Goal: Navigation & Orientation: Find specific page/section

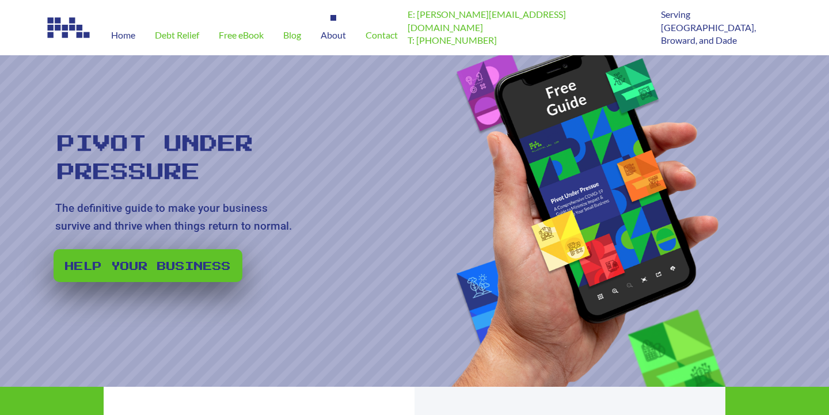
click at [334, 36] on span "About" at bounding box center [333, 35] width 25 height 9
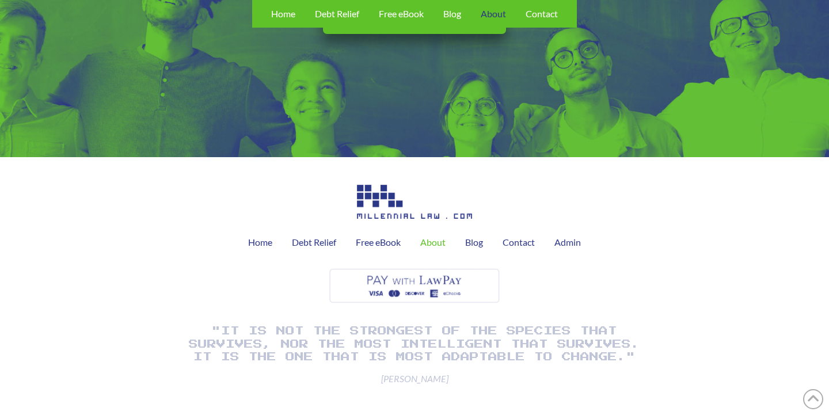
scroll to position [1386, 0]
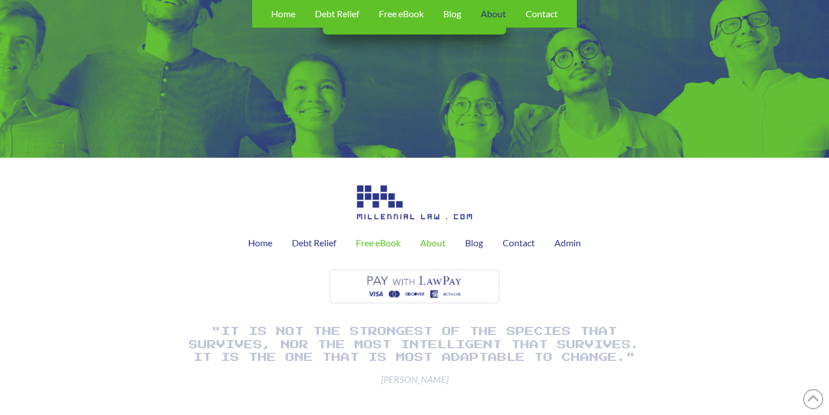
click at [375, 238] on span "Free eBook" at bounding box center [378, 242] width 45 height 9
click at [307, 238] on span "Debt Relief" at bounding box center [314, 242] width 44 height 9
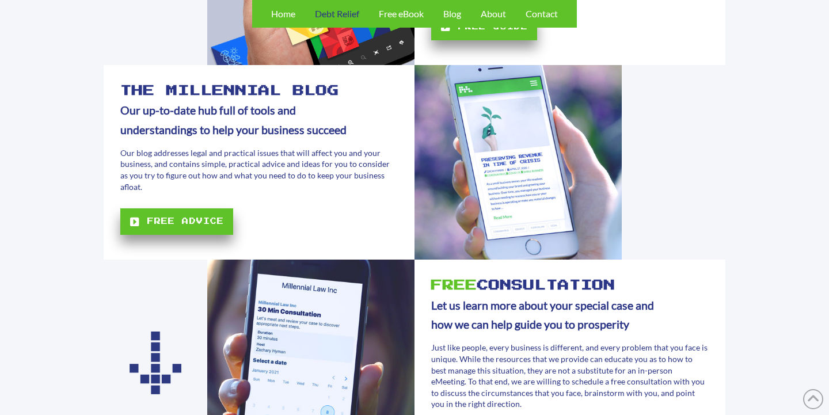
scroll to position [650, 0]
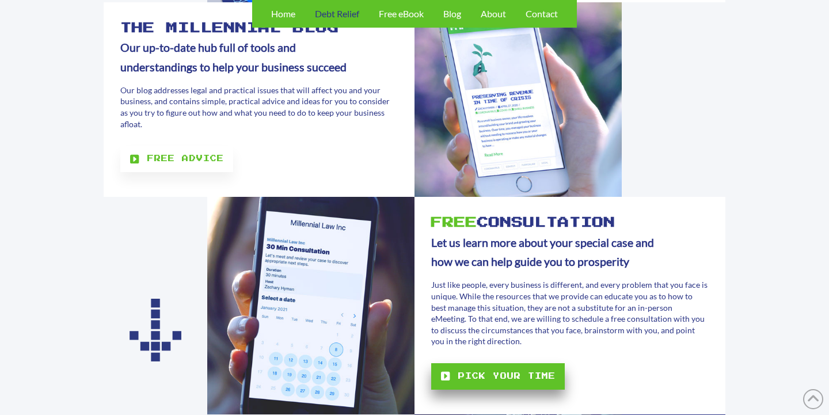
click at [159, 147] on div "Free Advice" at bounding box center [176, 159] width 113 height 26
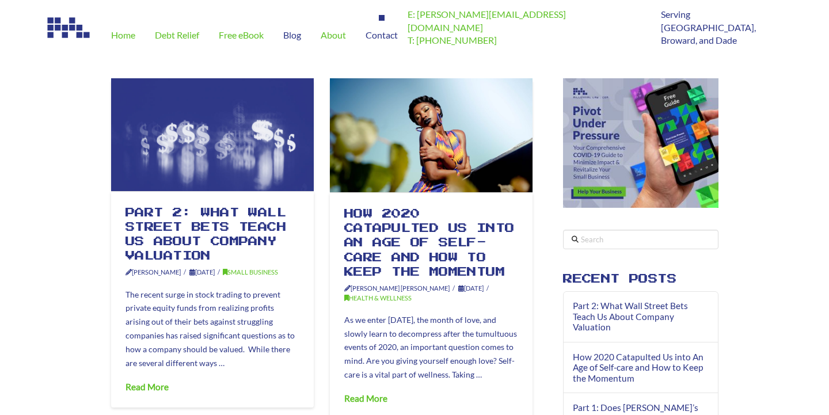
click at [391, 36] on span "Contact" at bounding box center [381, 35] width 32 height 9
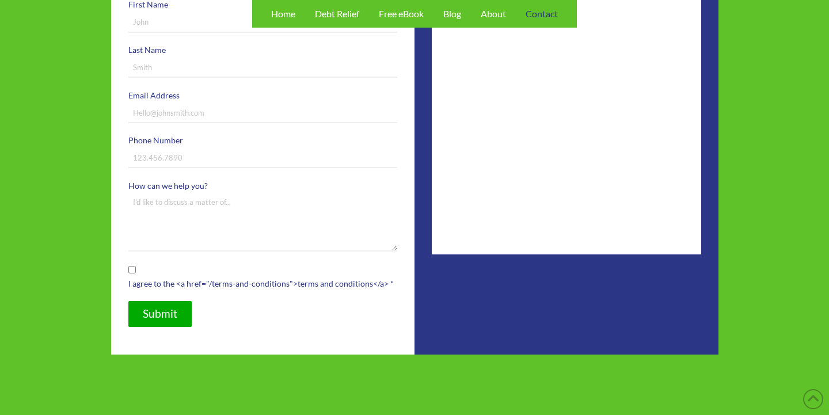
scroll to position [720, 0]
